Goal: Task Accomplishment & Management: Use online tool/utility

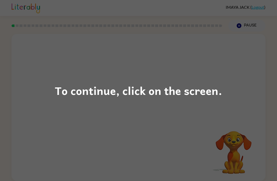
click at [173, 125] on div "To continue, click on the screen." at bounding box center [138, 90] width 277 height 181
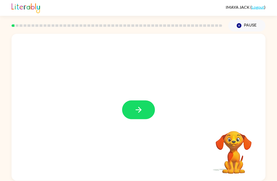
scroll to position [1, 0]
click at [152, 110] on button "button" at bounding box center [138, 109] width 33 height 19
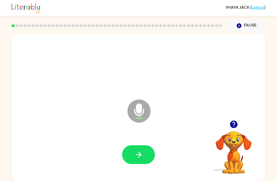
click at [237, 124] on icon "button" at bounding box center [233, 123] width 7 height 7
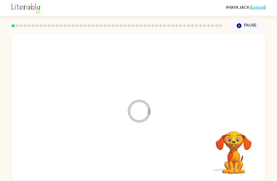
click at [232, 124] on video "Your browser must support playing .mp4 files to use Literably. Please try using…" at bounding box center [233, 148] width 51 height 51
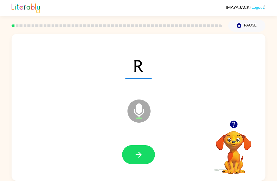
click at [136, 154] on icon "button" at bounding box center [139, 155] width 6 height 6
click at [140, 153] on icon "button" at bounding box center [138, 154] width 9 height 9
click at [142, 152] on icon "button" at bounding box center [138, 154] width 9 height 9
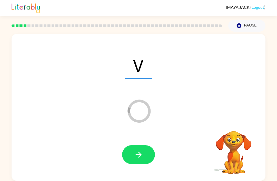
click at [148, 143] on div at bounding box center [139, 155] width 244 height 42
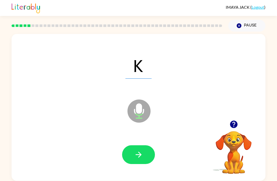
click at [143, 160] on button "button" at bounding box center [138, 154] width 33 height 19
click at [143, 117] on icon at bounding box center [139, 110] width 23 height 23
click at [146, 155] on button "button" at bounding box center [138, 154] width 33 height 19
click at [142, 151] on icon "button" at bounding box center [138, 154] width 9 height 9
click at [152, 165] on div at bounding box center [139, 155] width 244 height 42
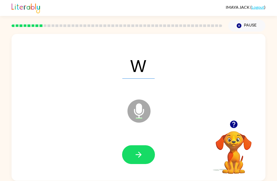
click at [143, 156] on icon "button" at bounding box center [138, 154] width 9 height 9
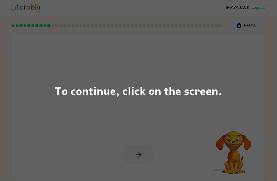
click at [19, 121] on div "To continue, click on the screen." at bounding box center [138, 90] width 277 height 181
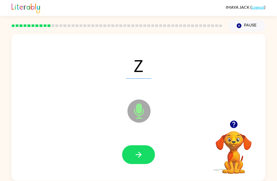
click at [149, 152] on button "button" at bounding box center [138, 154] width 33 height 19
click at [231, 121] on icon "button" at bounding box center [233, 123] width 7 height 7
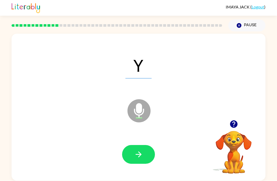
scroll to position [17, 0]
click at [138, 150] on icon "button" at bounding box center [138, 154] width 9 height 9
click at [145, 145] on button "button" at bounding box center [138, 154] width 33 height 19
click at [132, 145] on button "button" at bounding box center [138, 154] width 33 height 19
click at [142, 150] on icon "button" at bounding box center [138, 154] width 9 height 9
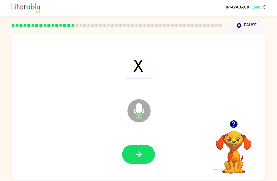
click at [135, 150] on icon "button" at bounding box center [138, 154] width 9 height 9
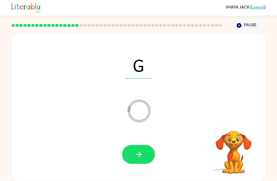
click at [231, 123] on video "Your browser must support playing .mp4 files to use Literably. Please try using…" at bounding box center [233, 148] width 51 height 51
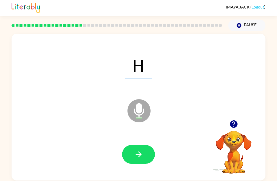
click at [142, 145] on button "button" at bounding box center [138, 154] width 33 height 19
click at [139, 150] on icon "button" at bounding box center [138, 154] width 9 height 9
click at [234, 120] on icon "button" at bounding box center [233, 123] width 7 height 7
click at [232, 120] on icon "button" at bounding box center [233, 123] width 7 height 7
click at [137, 150] on icon "button" at bounding box center [138, 154] width 9 height 9
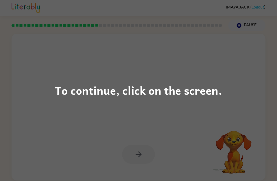
click at [68, 42] on div "To continue, click on the screen." at bounding box center [138, 90] width 277 height 181
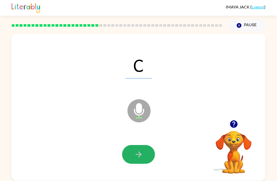
click at [143, 146] on button "button" at bounding box center [138, 154] width 33 height 19
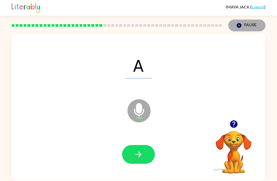
click at [245, 20] on button "Pause Pause" at bounding box center [247, 26] width 37 height 12
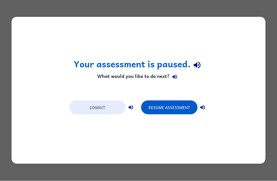
scroll to position [0, 0]
click at [158, 101] on button "Resume Assessment" at bounding box center [169, 108] width 57 height 14
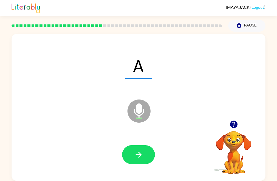
scroll to position [17, 0]
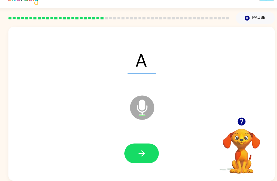
click at [136, 145] on button "button" at bounding box center [138, 154] width 33 height 19
click at [141, 145] on button "button" at bounding box center [138, 154] width 33 height 19
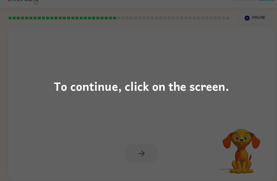
click at [148, 134] on div "To continue, click on the screen." at bounding box center [138, 90] width 277 height 181
click at [47, 51] on div "To continue, click on the screen." at bounding box center [138, 90] width 277 height 181
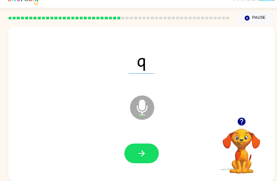
click at [142, 134] on div at bounding box center [139, 155] width 244 height 42
click at [140, 145] on button "button" at bounding box center [138, 154] width 33 height 19
click at [135, 145] on button "button" at bounding box center [138, 154] width 33 height 19
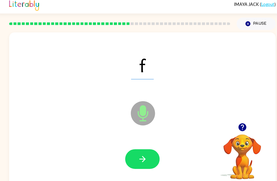
click at [125, 145] on button "button" at bounding box center [138, 154] width 33 height 19
click at [134, 150] on icon "button" at bounding box center [138, 154] width 9 height 9
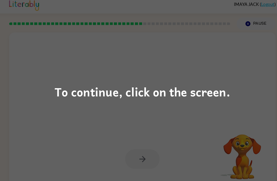
click at [191, 136] on div "To continue, click on the screen." at bounding box center [138, 90] width 277 height 181
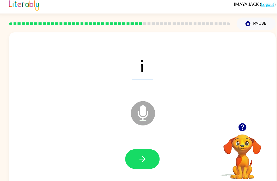
click at [138, 150] on icon "button" at bounding box center [138, 154] width 9 height 9
click at [140, 150] on icon "button" at bounding box center [138, 154] width 9 height 9
click at [129, 145] on button "button" at bounding box center [138, 154] width 33 height 19
click at [138, 150] on icon "button" at bounding box center [138, 154] width 9 height 9
click at [128, 146] on div at bounding box center [139, 155] width 244 height 42
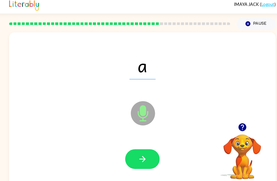
click at [128, 146] on div at bounding box center [139, 155] width 244 height 42
click at [128, 145] on button "button" at bounding box center [138, 154] width 33 height 19
click at [138, 145] on button "button" at bounding box center [138, 154] width 33 height 19
click at [138, 145] on div at bounding box center [138, 154] width 33 height 19
click at [134, 150] on icon "button" at bounding box center [138, 154] width 9 height 9
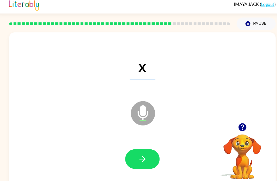
click at [144, 145] on button "button" at bounding box center [138, 154] width 33 height 19
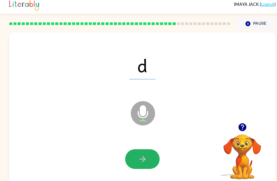
click at [133, 145] on button "button" at bounding box center [138, 154] width 33 height 19
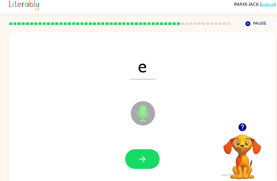
click at [134, 150] on icon "button" at bounding box center [138, 154] width 9 height 9
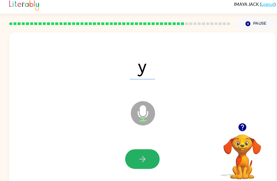
click at [139, 150] on icon "button" at bounding box center [138, 154] width 9 height 9
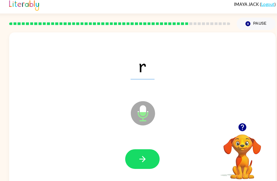
click at [137, 150] on icon "button" at bounding box center [138, 154] width 9 height 9
click at [126, 145] on button "button" at bounding box center [138, 154] width 33 height 19
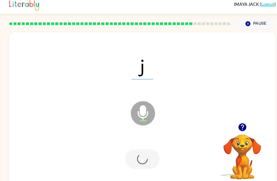
click at [134, 145] on div at bounding box center [138, 154] width 33 height 19
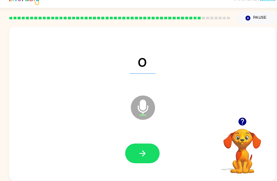
click at [141, 145] on button "button" at bounding box center [138, 154] width 33 height 19
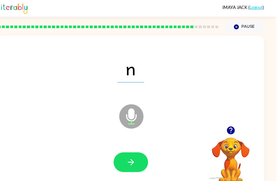
scroll to position [0, 0]
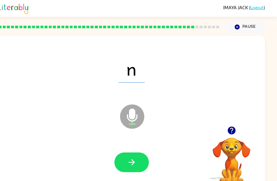
click at [134, 156] on icon "button" at bounding box center [138, 154] width 9 height 9
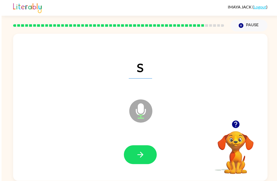
scroll to position [16, 0]
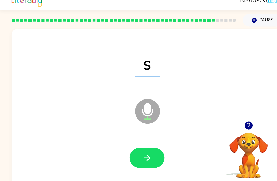
click at [137, 145] on button "button" at bounding box center [138, 154] width 33 height 19
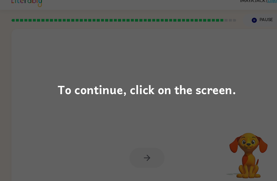
click at [56, 42] on div "To continue, click on the screen." at bounding box center [138, 90] width 277 height 181
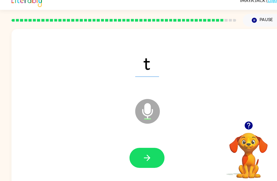
click at [146, 145] on button "button" at bounding box center [138, 154] width 33 height 19
click at [140, 152] on icon "button" at bounding box center [139, 155] width 6 height 6
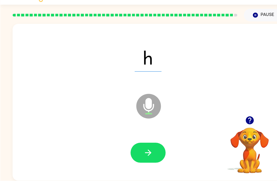
scroll to position [17, 0]
click at [148, 145] on button "button" at bounding box center [138, 154] width 33 height 19
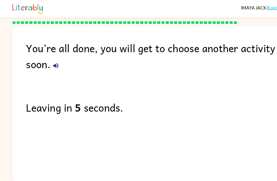
scroll to position [0, 0]
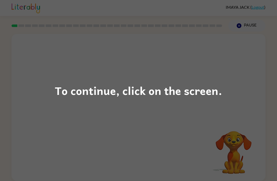
click at [106, 123] on div "To continue, click on the screen." at bounding box center [138, 90] width 277 height 181
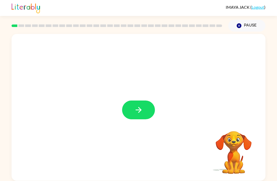
click at [141, 111] on icon "button" at bounding box center [139, 110] width 6 height 6
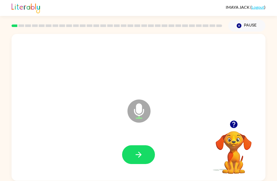
click at [232, 123] on icon "button" at bounding box center [233, 123] width 7 height 7
click at [134, 156] on button "button" at bounding box center [138, 154] width 33 height 19
click at [231, 126] on icon "button" at bounding box center [233, 123] width 7 height 7
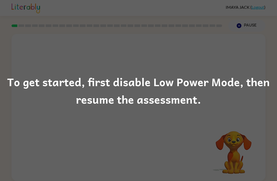
click at [277, 76] on div "To get started, first disable Low Power Mode, then resume the assessment." at bounding box center [138, 90] width 277 height 35
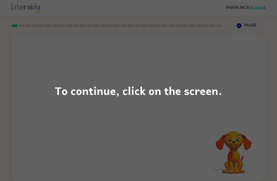
click at [140, 123] on div "To continue, click on the screen." at bounding box center [138, 90] width 277 height 181
click at [54, 149] on div "To continue, click on the screen." at bounding box center [138, 90] width 277 height 181
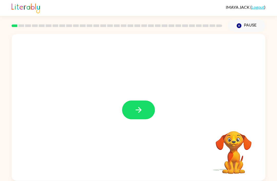
click at [147, 109] on button "button" at bounding box center [138, 109] width 33 height 19
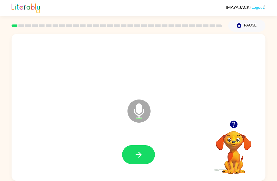
scroll to position [1, 0]
click at [137, 147] on button "button" at bounding box center [138, 154] width 33 height 19
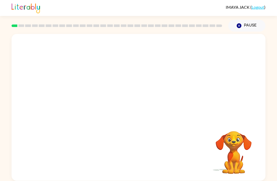
click at [266, 173] on div "Your browser must support playing .mp4 files to use Literably. Please try using…" at bounding box center [138, 106] width 277 height 149
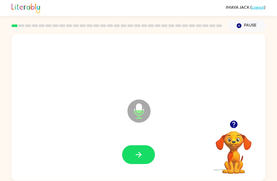
click at [137, 150] on icon "button" at bounding box center [138, 154] width 9 height 9
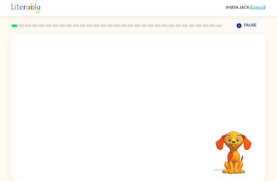
scroll to position [0, 0]
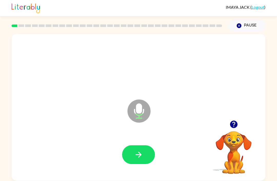
click at [234, 124] on icon "button" at bounding box center [233, 123] width 7 height 7
click at [238, 25] on icon "button" at bounding box center [239, 25] width 5 height 5
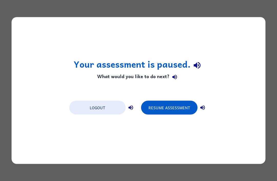
click at [173, 105] on button "Resume Assessment" at bounding box center [169, 108] width 57 height 14
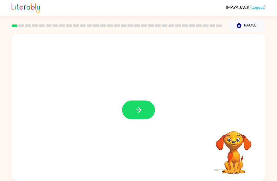
click at [141, 104] on button "button" at bounding box center [138, 109] width 33 height 19
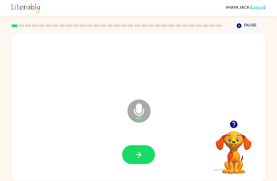
click at [140, 152] on icon "button" at bounding box center [138, 154] width 9 height 9
click at [140, 157] on icon "button" at bounding box center [138, 154] width 9 height 9
click at [138, 148] on button "button" at bounding box center [138, 154] width 33 height 19
click at [233, 119] on button "button" at bounding box center [234, 124] width 13 height 13
click at [238, 125] on icon "button" at bounding box center [233, 123] width 7 height 7
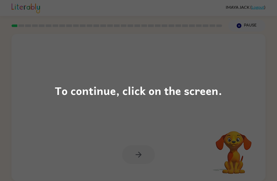
click at [231, 48] on div "To continue, click on the screen." at bounding box center [138, 90] width 277 height 181
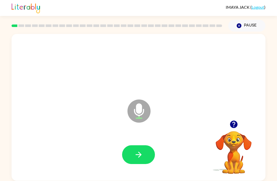
click at [141, 154] on icon "button" at bounding box center [138, 154] width 9 height 9
click at [235, 119] on button "button" at bounding box center [234, 124] width 13 height 13
click at [138, 155] on icon "button" at bounding box center [139, 155] width 6 height 6
click at [135, 154] on icon "button" at bounding box center [138, 154] width 9 height 9
click at [138, 148] on button "button" at bounding box center [138, 154] width 33 height 19
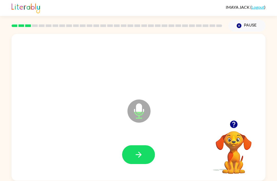
click at [128, 149] on button "button" at bounding box center [138, 154] width 33 height 19
click at [142, 155] on icon "button" at bounding box center [139, 155] width 6 height 6
click at [137, 157] on icon "button" at bounding box center [138, 154] width 9 height 9
click at [140, 155] on icon "button" at bounding box center [139, 155] width 6 height 6
click at [142, 148] on button "button" at bounding box center [138, 154] width 33 height 19
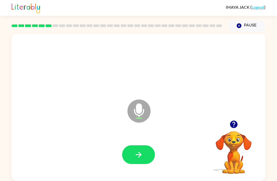
click at [138, 158] on icon "button" at bounding box center [138, 154] width 9 height 9
click at [239, 25] on icon "Pause" at bounding box center [240, 26] width 6 height 6
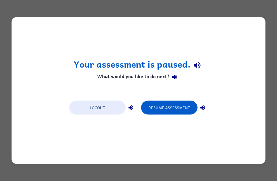
click at [132, 165] on div "Your assessment is paused. What would you like to do next? Logout Resume Assess…" at bounding box center [138, 90] width 277 height 181
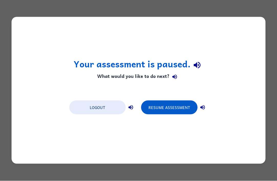
click at [186, 104] on button "Resume Assessment" at bounding box center [169, 108] width 57 height 14
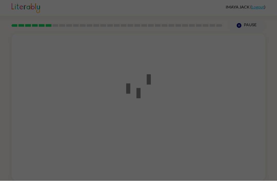
scroll to position [0, 0]
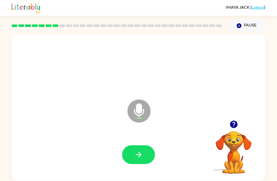
click at [136, 154] on icon "button" at bounding box center [138, 154] width 9 height 9
click at [236, 122] on icon "button" at bounding box center [233, 123] width 7 height 7
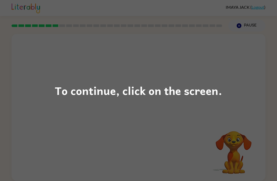
click at [221, 72] on div "To continue, click on the screen." at bounding box center [138, 90] width 277 height 181
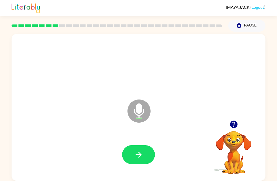
click at [140, 157] on icon "button" at bounding box center [138, 154] width 9 height 9
click at [142, 149] on button "button" at bounding box center [138, 154] width 33 height 19
click at [235, 124] on icon "button" at bounding box center [234, 124] width 9 height 9
click at [139, 152] on icon "button" at bounding box center [139, 155] width 6 height 6
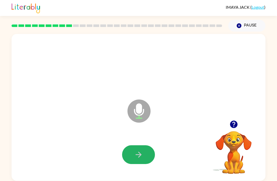
click at [142, 159] on icon "button" at bounding box center [138, 154] width 9 height 9
click at [135, 152] on icon "button" at bounding box center [138, 154] width 9 height 9
click at [140, 147] on button "button" at bounding box center [138, 154] width 33 height 19
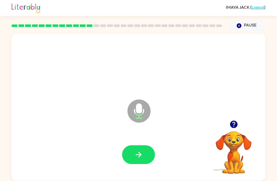
click at [129, 166] on div at bounding box center [139, 155] width 244 height 42
click at [135, 157] on icon "button" at bounding box center [138, 154] width 9 height 9
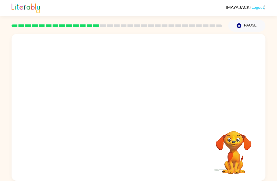
click at [245, 24] on button "Pause Pause" at bounding box center [247, 26] width 37 height 12
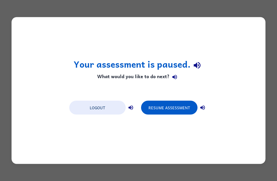
click at [106, 105] on button "Logout" at bounding box center [97, 108] width 57 height 14
